Goal: Complete application form

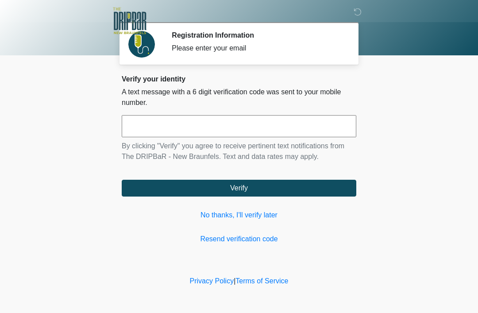
click at [245, 127] on input "text" at bounding box center [239, 126] width 235 height 22
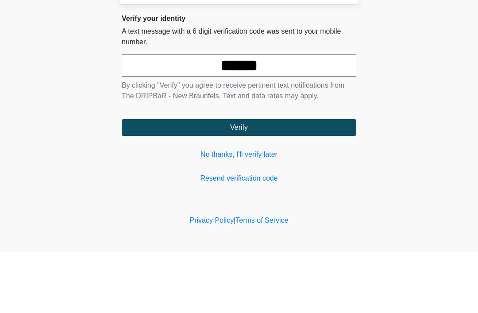
type input "******"
click at [263, 180] on button "Verify" at bounding box center [239, 188] width 235 height 17
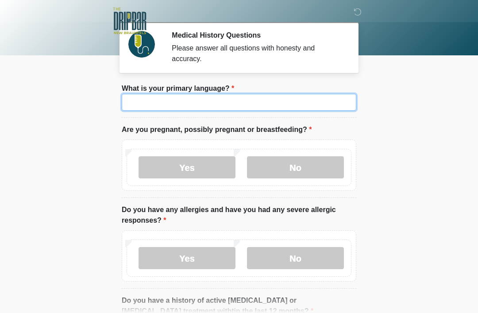
click at [286, 101] on input "What is your primary language?" at bounding box center [239, 102] width 235 height 17
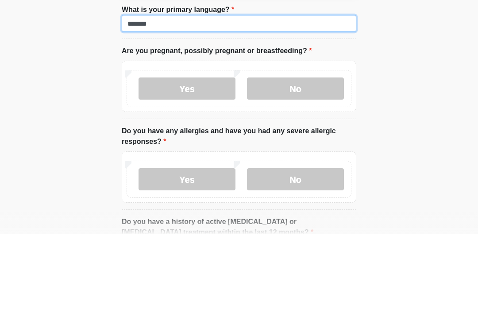
type input "*******"
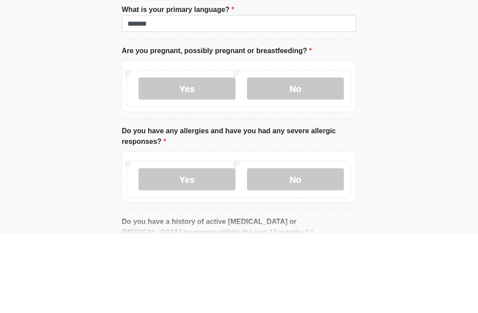
click at [315, 156] on label "No" at bounding box center [295, 167] width 97 height 22
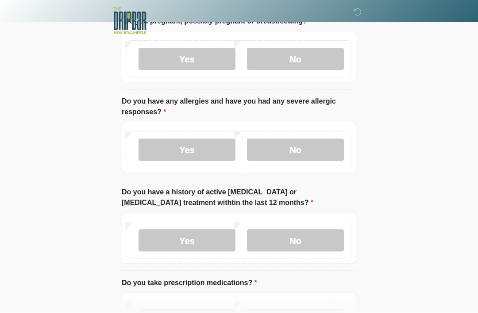
scroll to position [108, 0]
click at [320, 144] on label "No" at bounding box center [295, 150] width 97 height 22
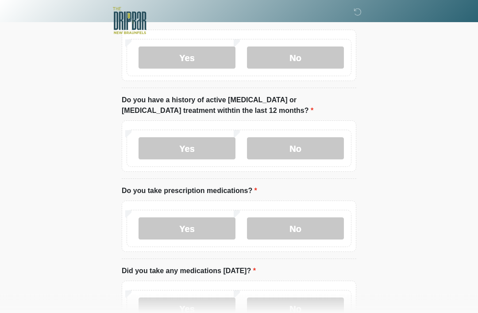
scroll to position [201, 0]
click at [323, 148] on label "No" at bounding box center [295, 148] width 97 height 22
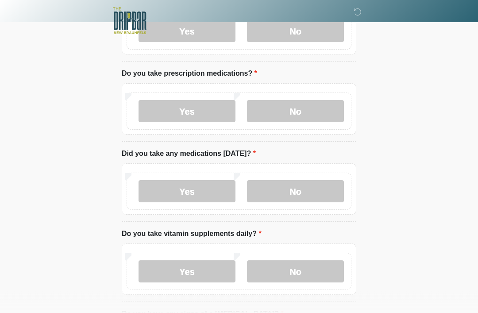
scroll to position [324, 0]
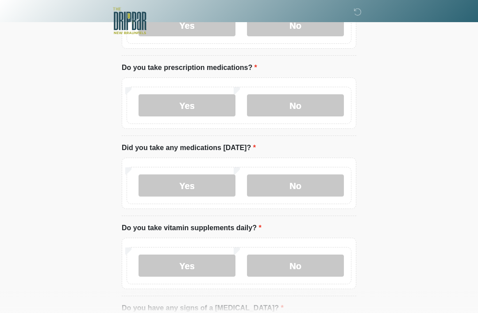
click at [314, 104] on label "No" at bounding box center [295, 105] width 97 height 22
click at [312, 183] on label "No" at bounding box center [295, 185] width 97 height 22
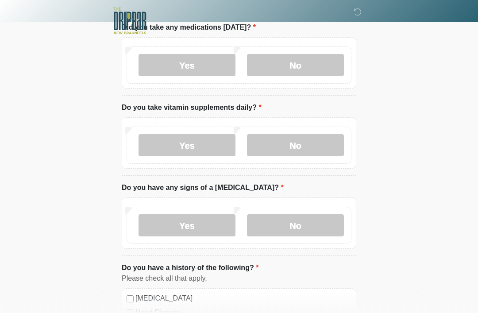
scroll to position [445, 0]
click at [308, 141] on label "No" at bounding box center [295, 145] width 97 height 22
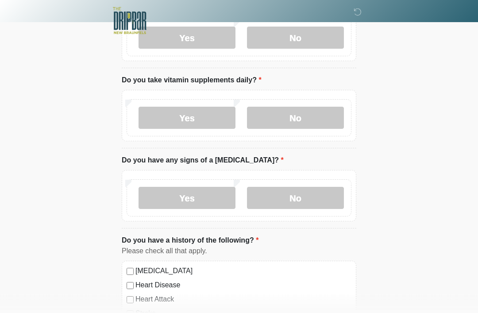
scroll to position [474, 0]
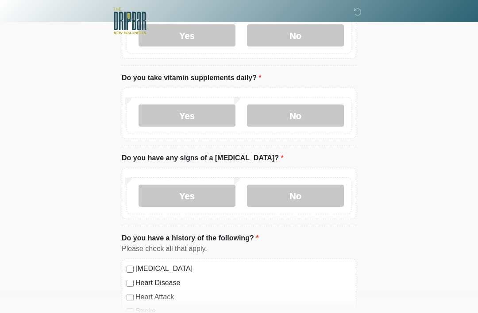
click at [319, 194] on label "No" at bounding box center [295, 196] width 97 height 22
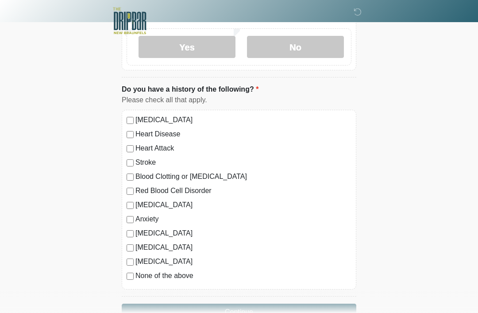
scroll to position [625, 0]
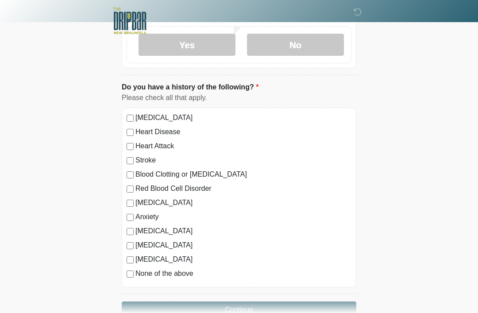
click at [148, 203] on label "Depression" at bounding box center [244, 203] width 216 height 11
click at [148, 202] on label "Depression" at bounding box center [244, 203] width 216 height 11
click at [245, 305] on button "Continue" at bounding box center [239, 310] width 235 height 17
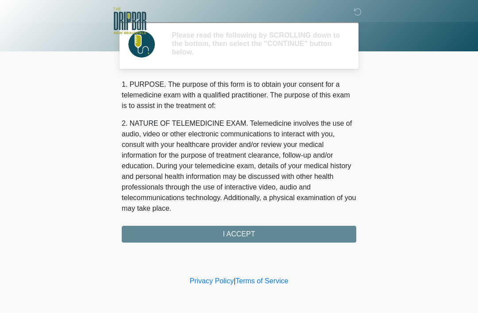
scroll to position [0, 0]
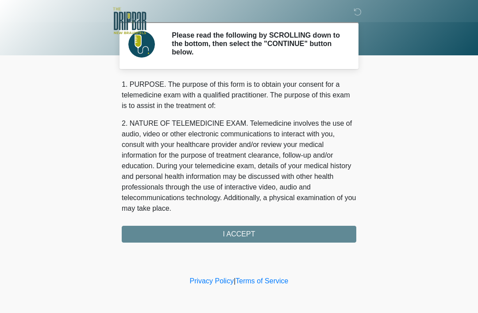
click at [283, 232] on div "1. PURPOSE. The purpose of this form is to obtain your consent for a telemedici…" at bounding box center [239, 160] width 235 height 163
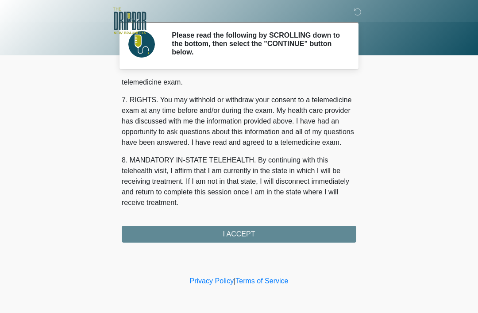
scroll to position [388, 0]
click at [247, 234] on button "I ACCEPT" at bounding box center [239, 234] width 235 height 17
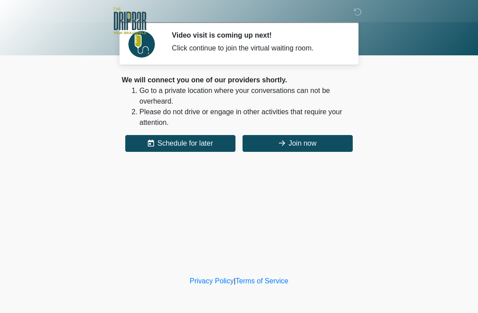
click at [314, 142] on button "Join now" at bounding box center [298, 143] width 110 height 17
